Goal: Transaction & Acquisition: Purchase product/service

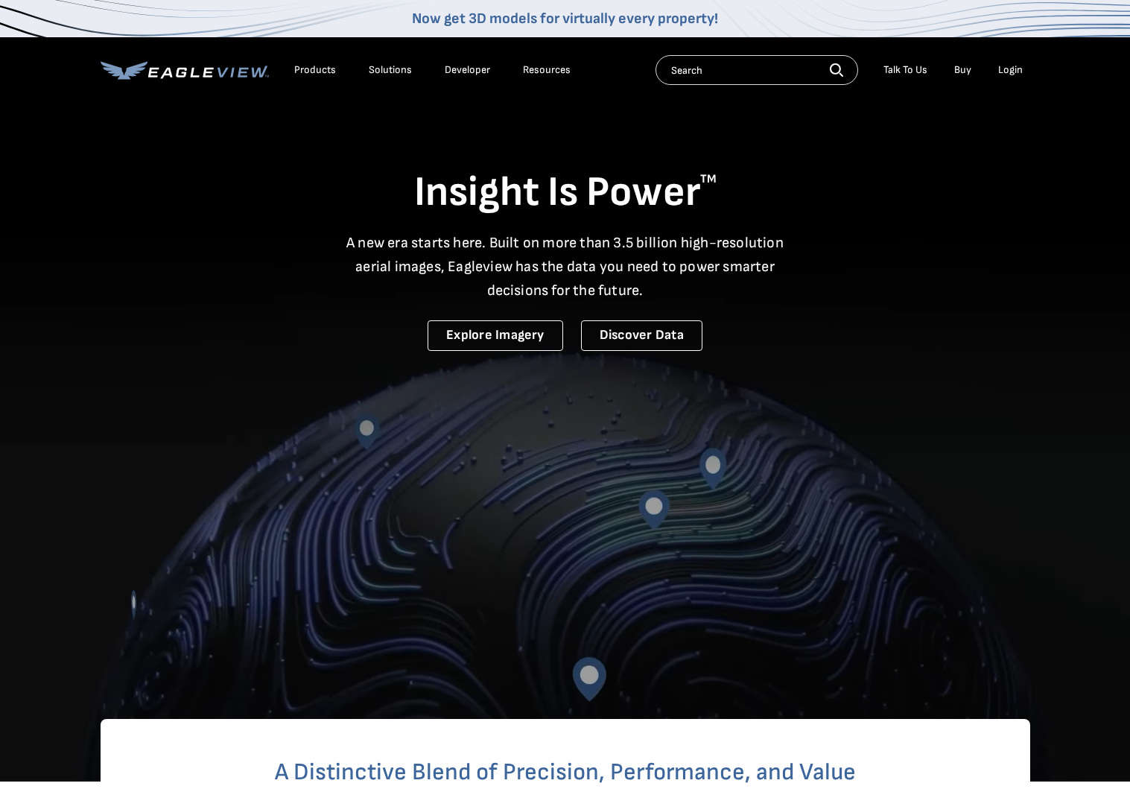
click at [1013, 74] on div "Login" at bounding box center [1010, 69] width 25 height 13
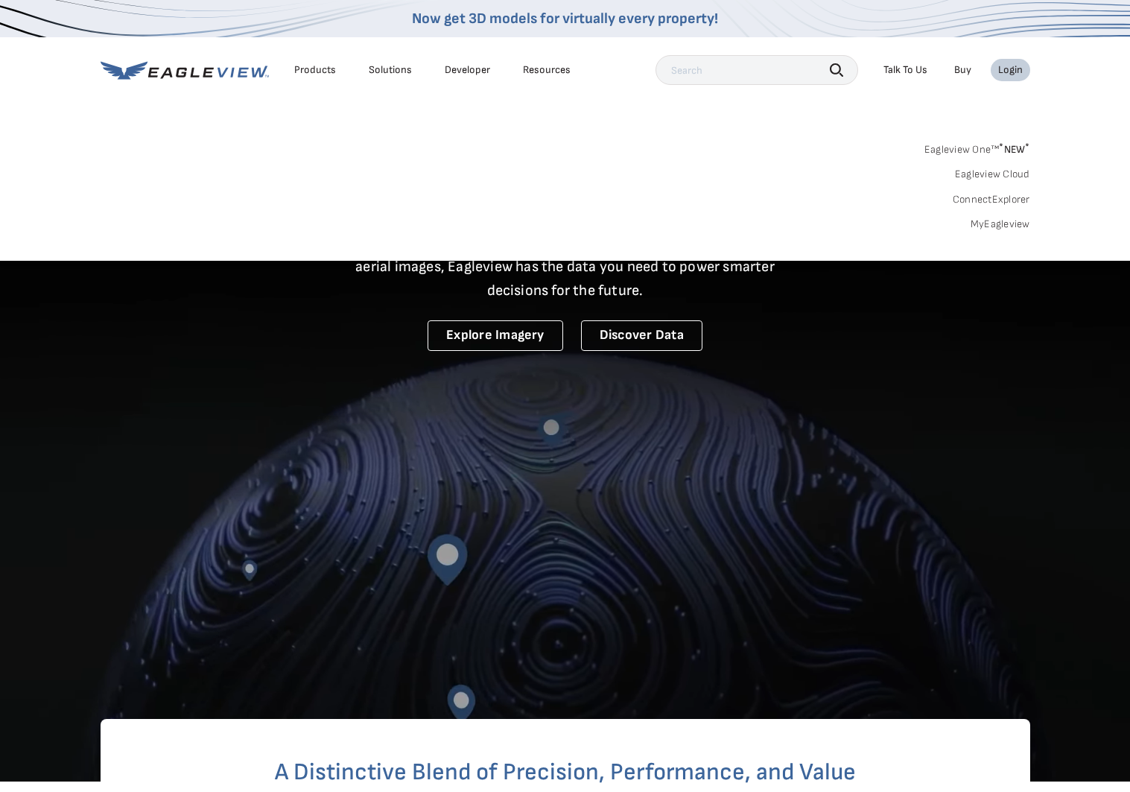
click at [1011, 221] on link "MyEagleview" at bounding box center [1000, 223] width 60 height 13
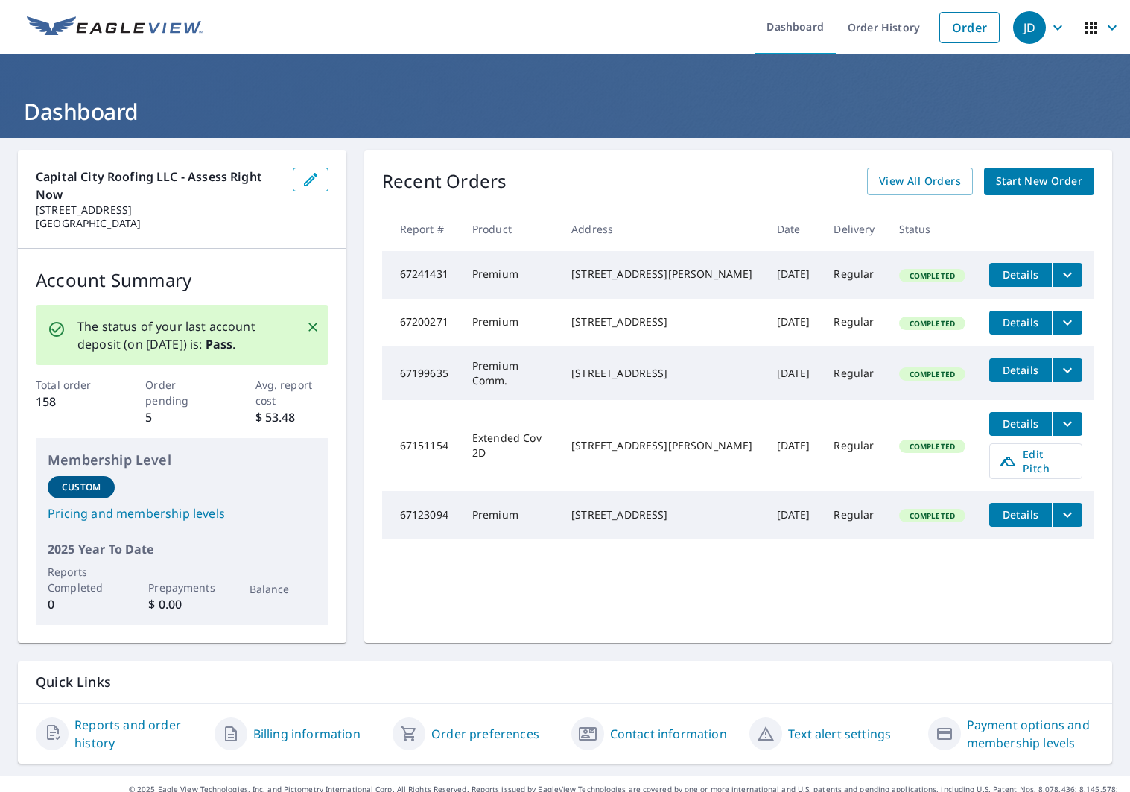
click at [1033, 183] on span "Start New Order" at bounding box center [1039, 181] width 86 height 19
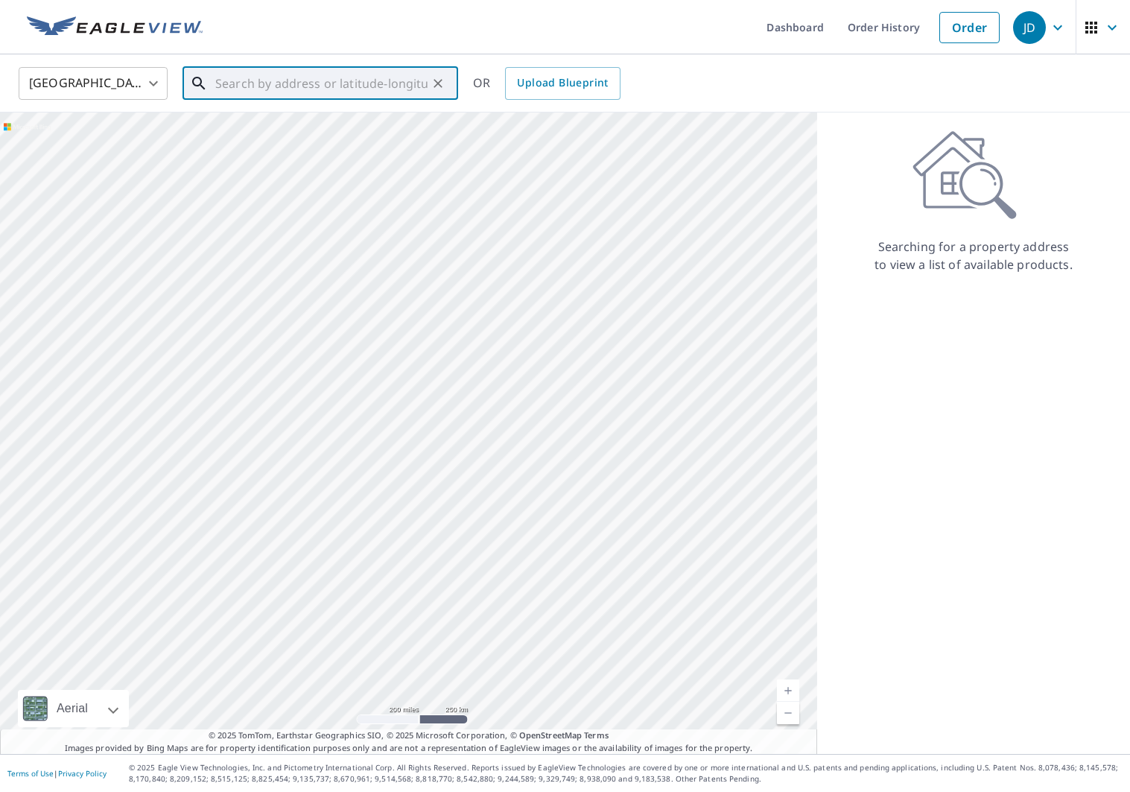
click at [362, 90] on input "text" at bounding box center [321, 84] width 212 height 42
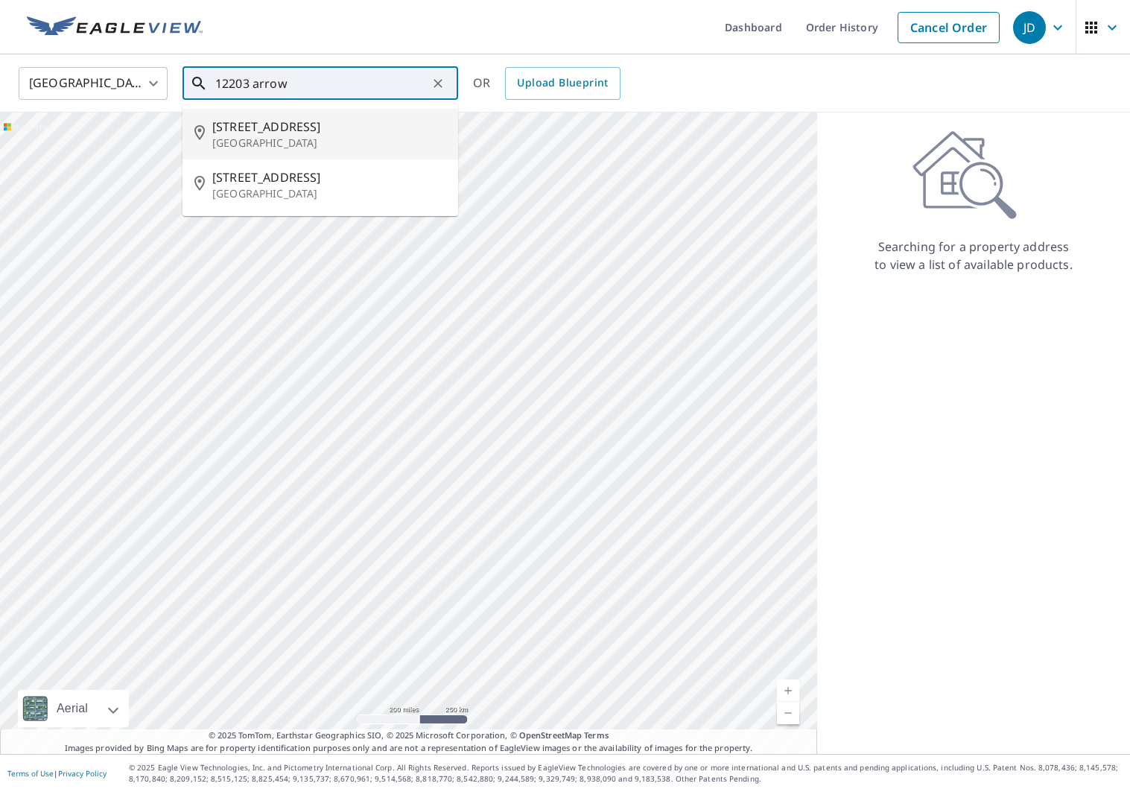
click at [247, 130] on span "12203 Arrowwood Dr" at bounding box center [329, 127] width 234 height 18
type input "12203 Arrowwood Dr Austin, TX 78727"
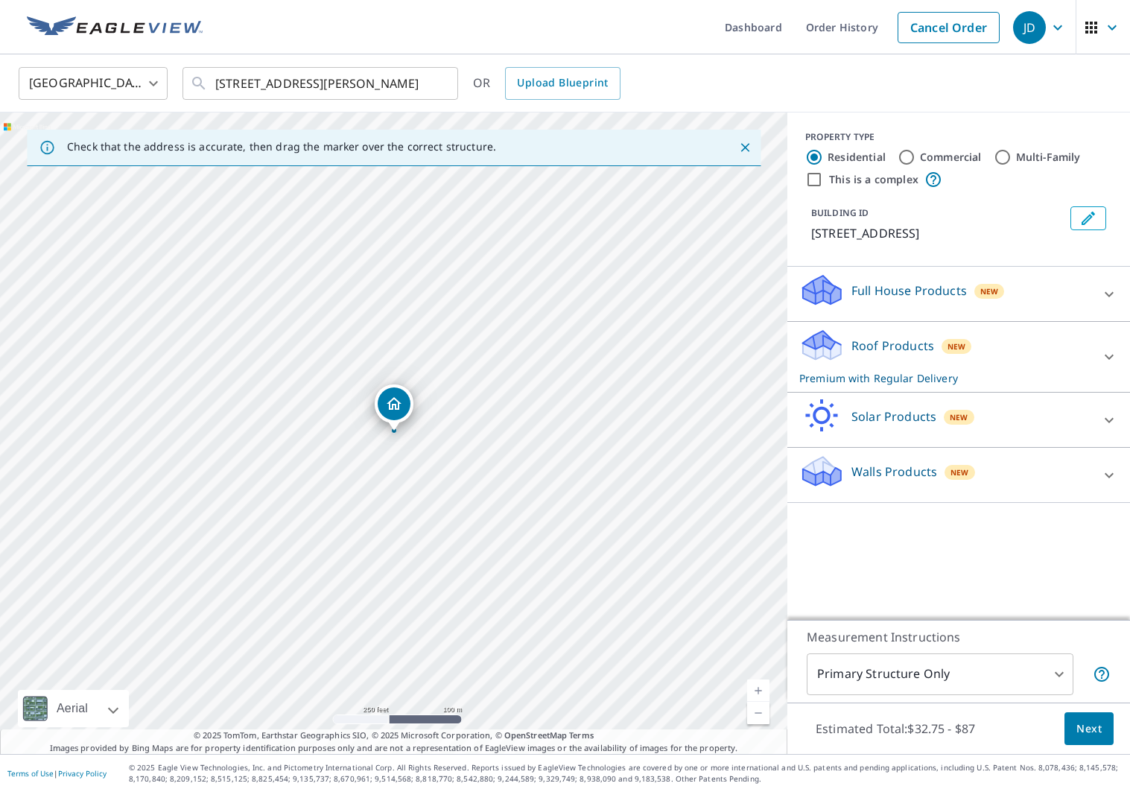
click at [1096, 735] on span "Next" at bounding box center [1088, 728] width 25 height 19
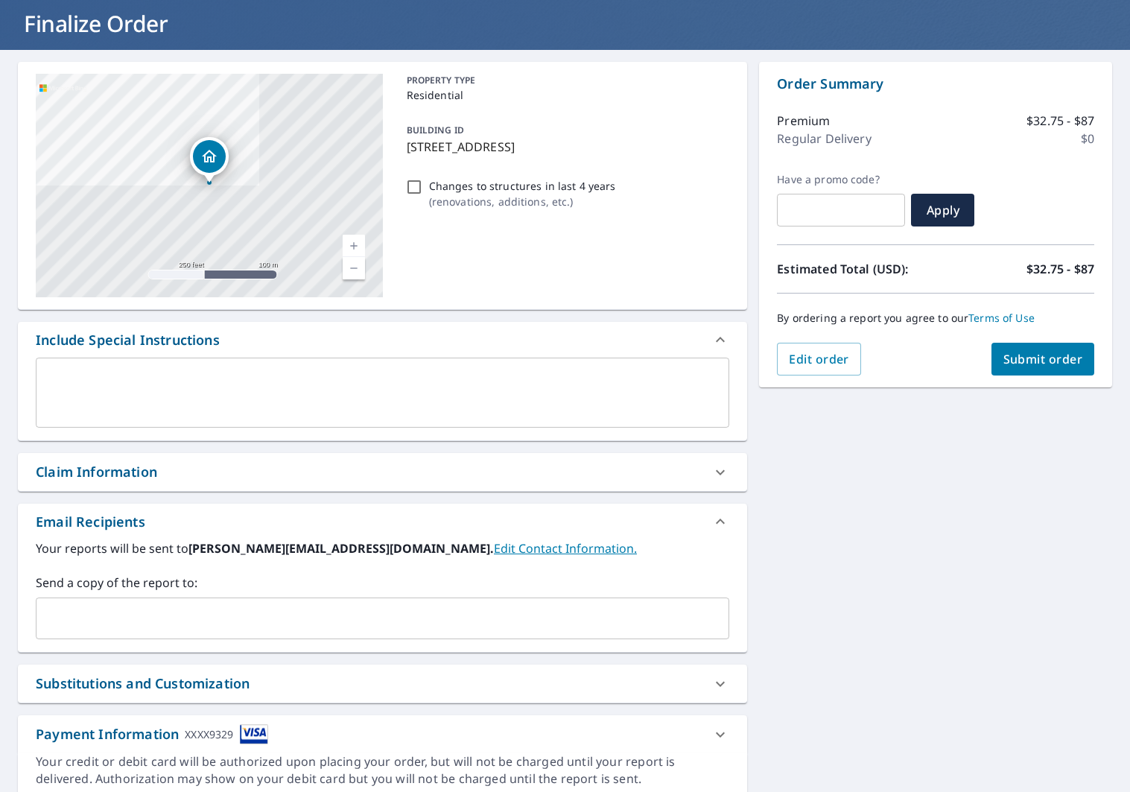
scroll to position [101, 0]
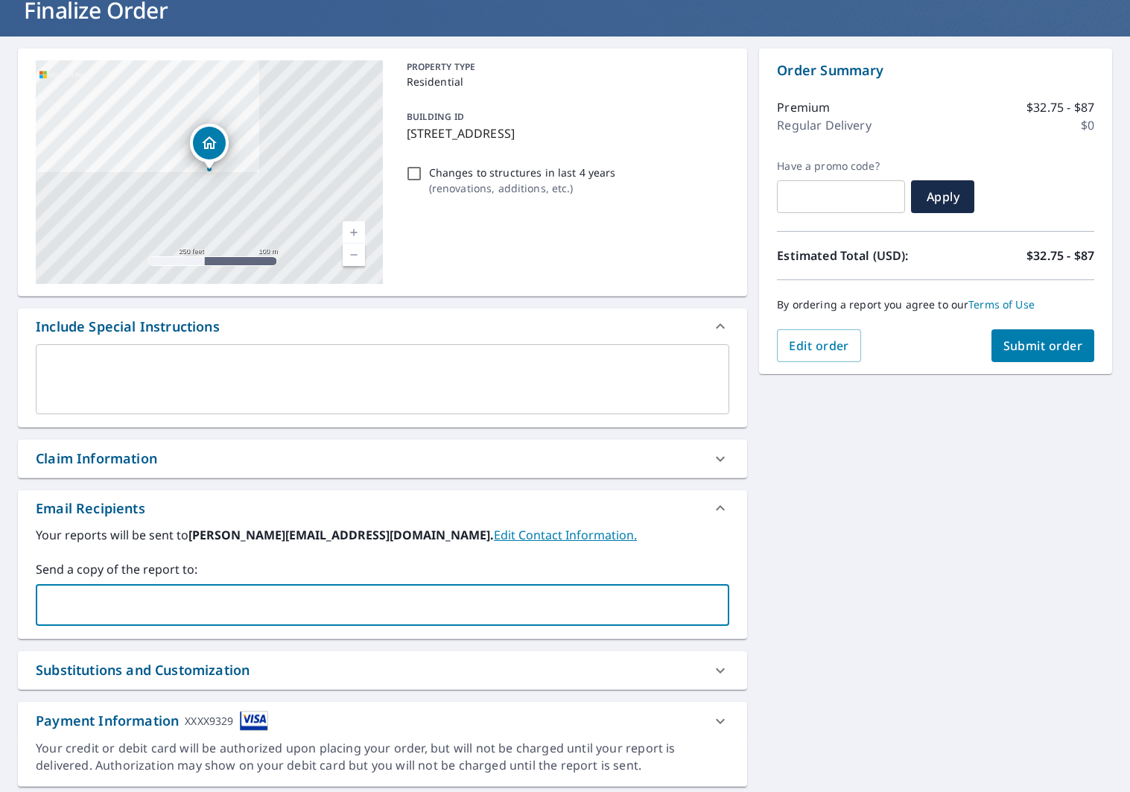
click at [343, 596] on input "text" at bounding box center [371, 605] width 658 height 28
type input "chris@ccroofingtx.com"
checkbox input "true"
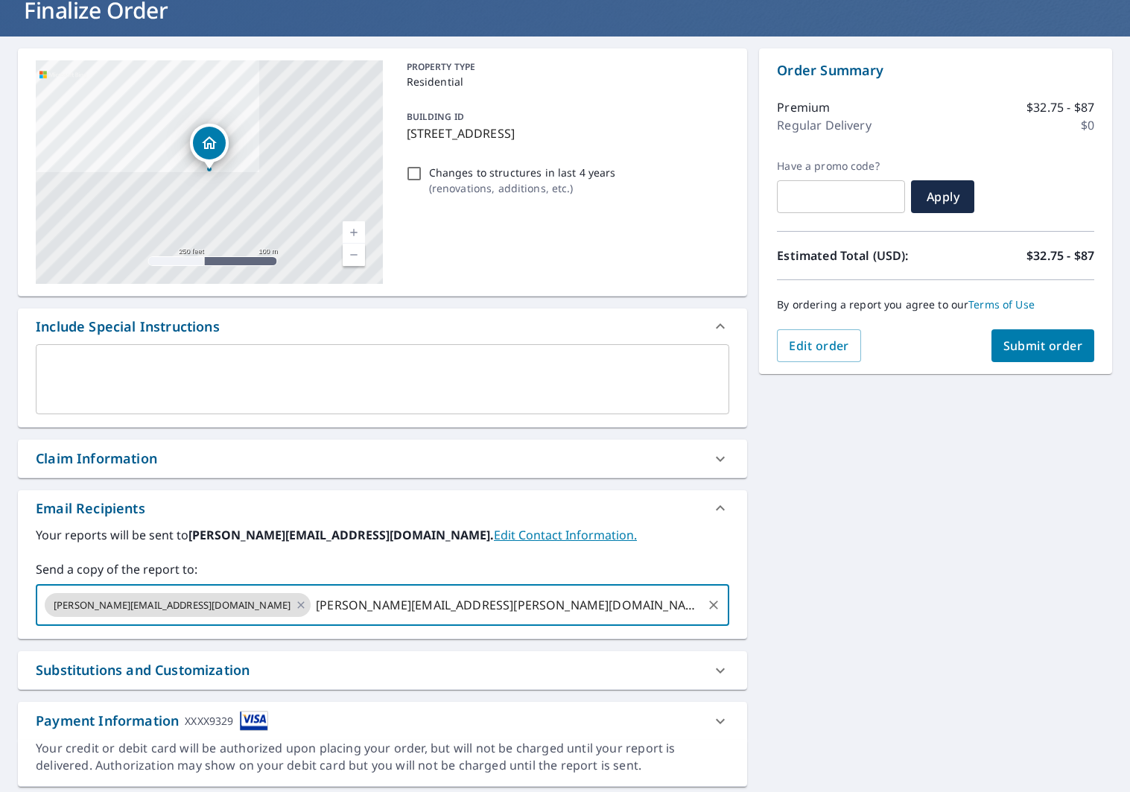
type input "bruce.robles@ccroofingtx.com"
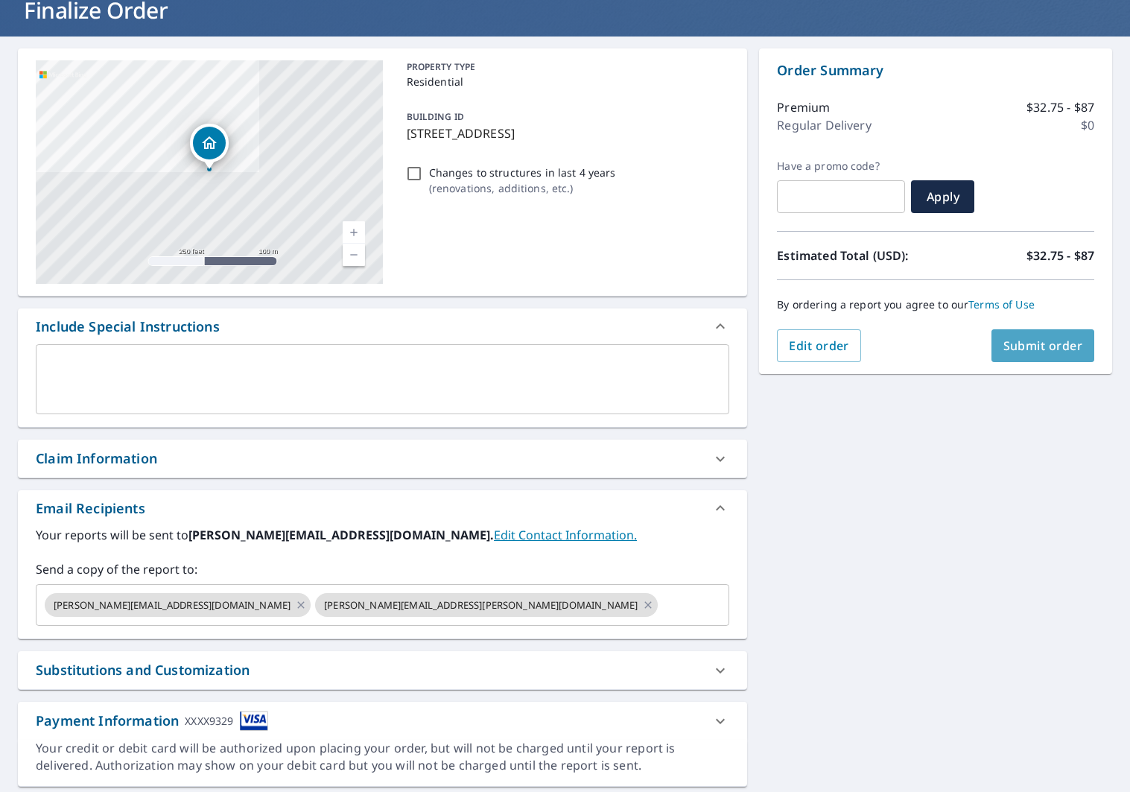
click at [1057, 349] on span "Submit order" at bounding box center [1043, 345] width 80 height 16
checkbox input "true"
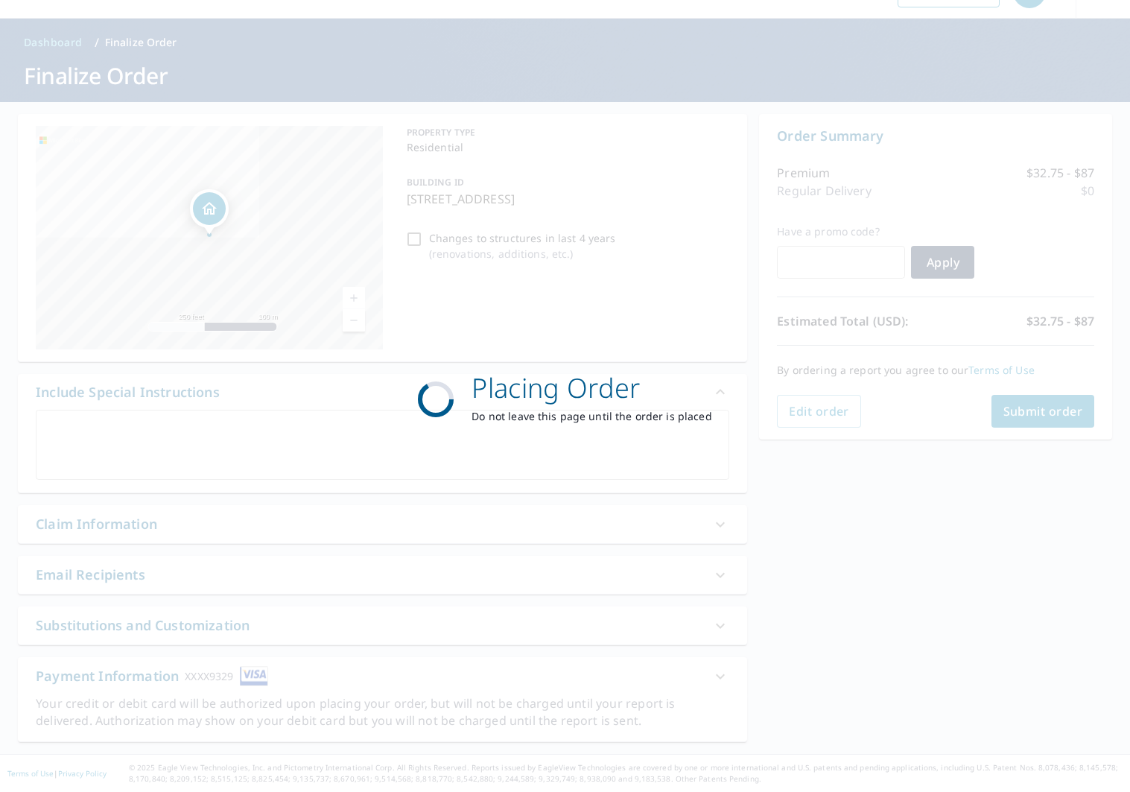
scroll to position [36, 0]
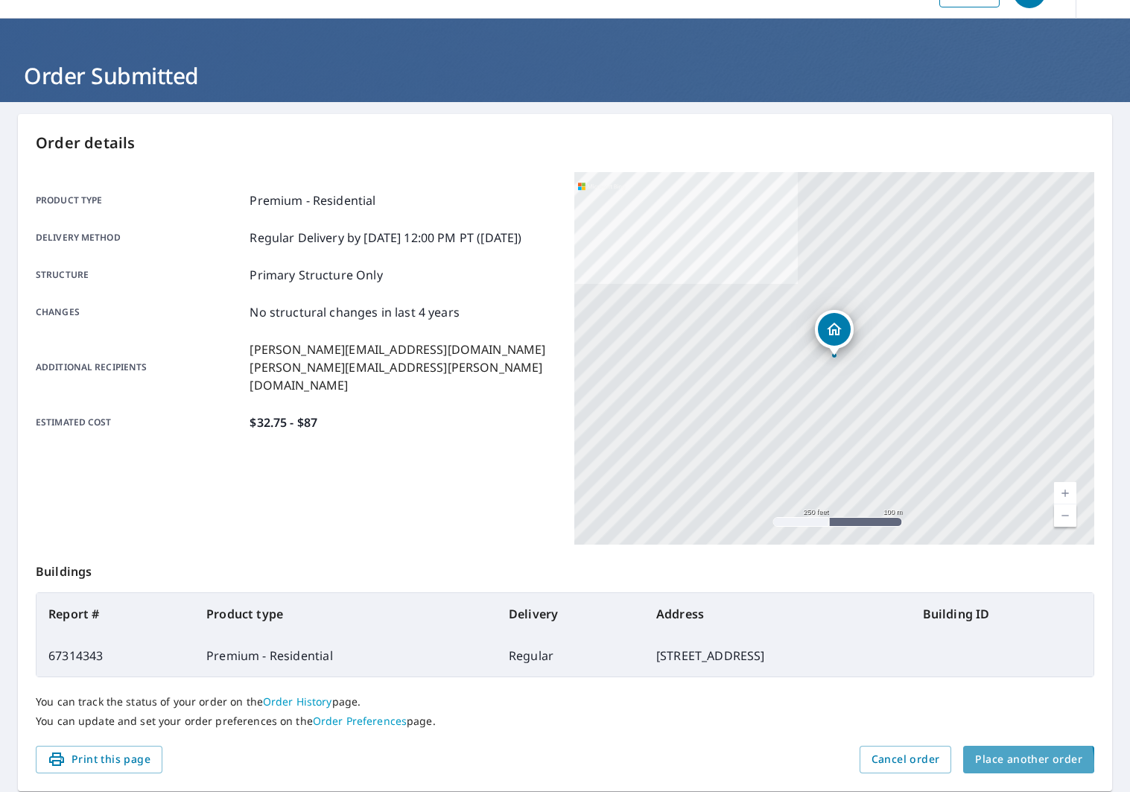
click at [1010, 764] on span "Place another order" at bounding box center [1028, 759] width 107 height 19
